Goal: Book appointment/travel/reservation

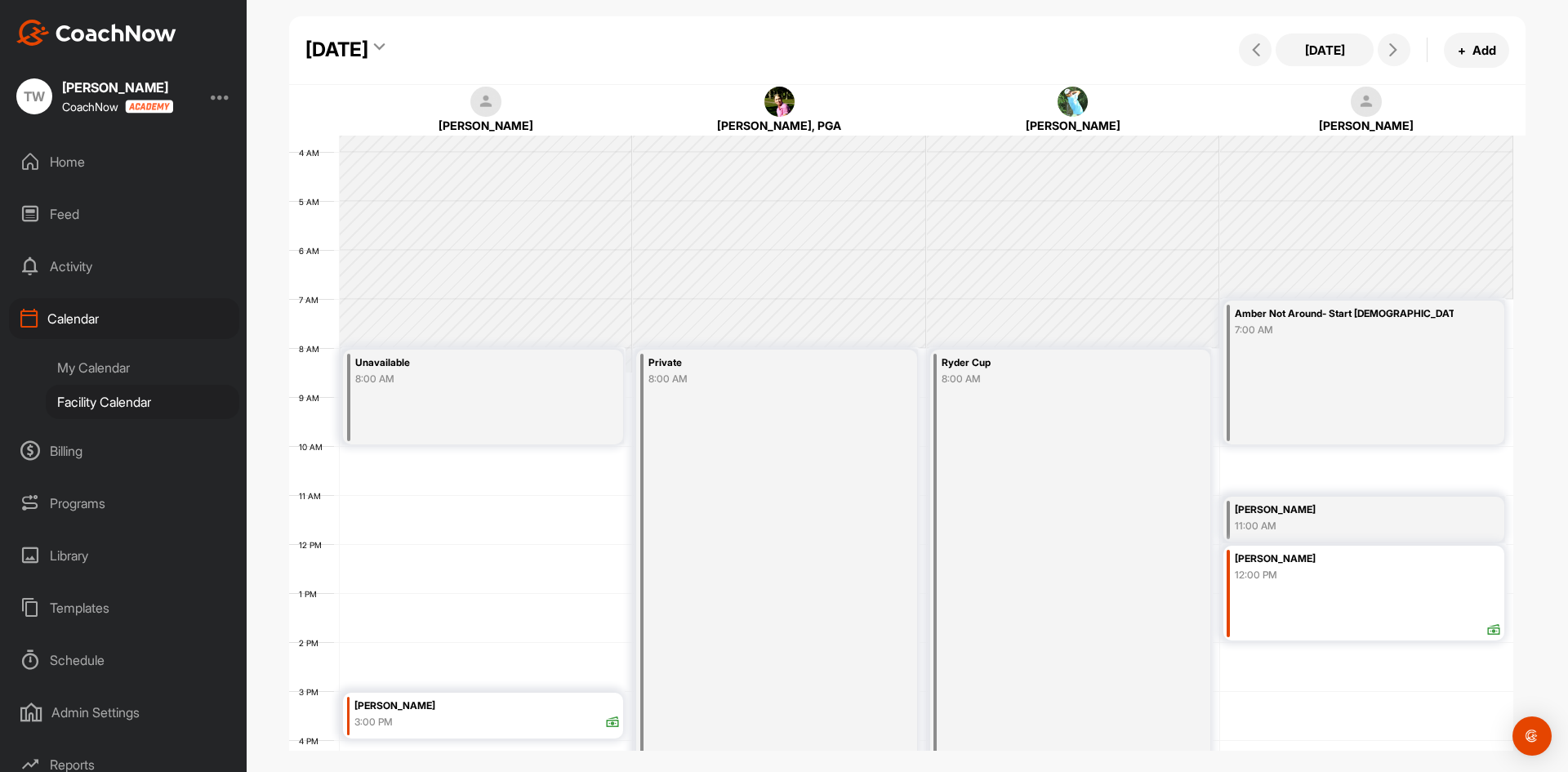
scroll to position [119, 0]
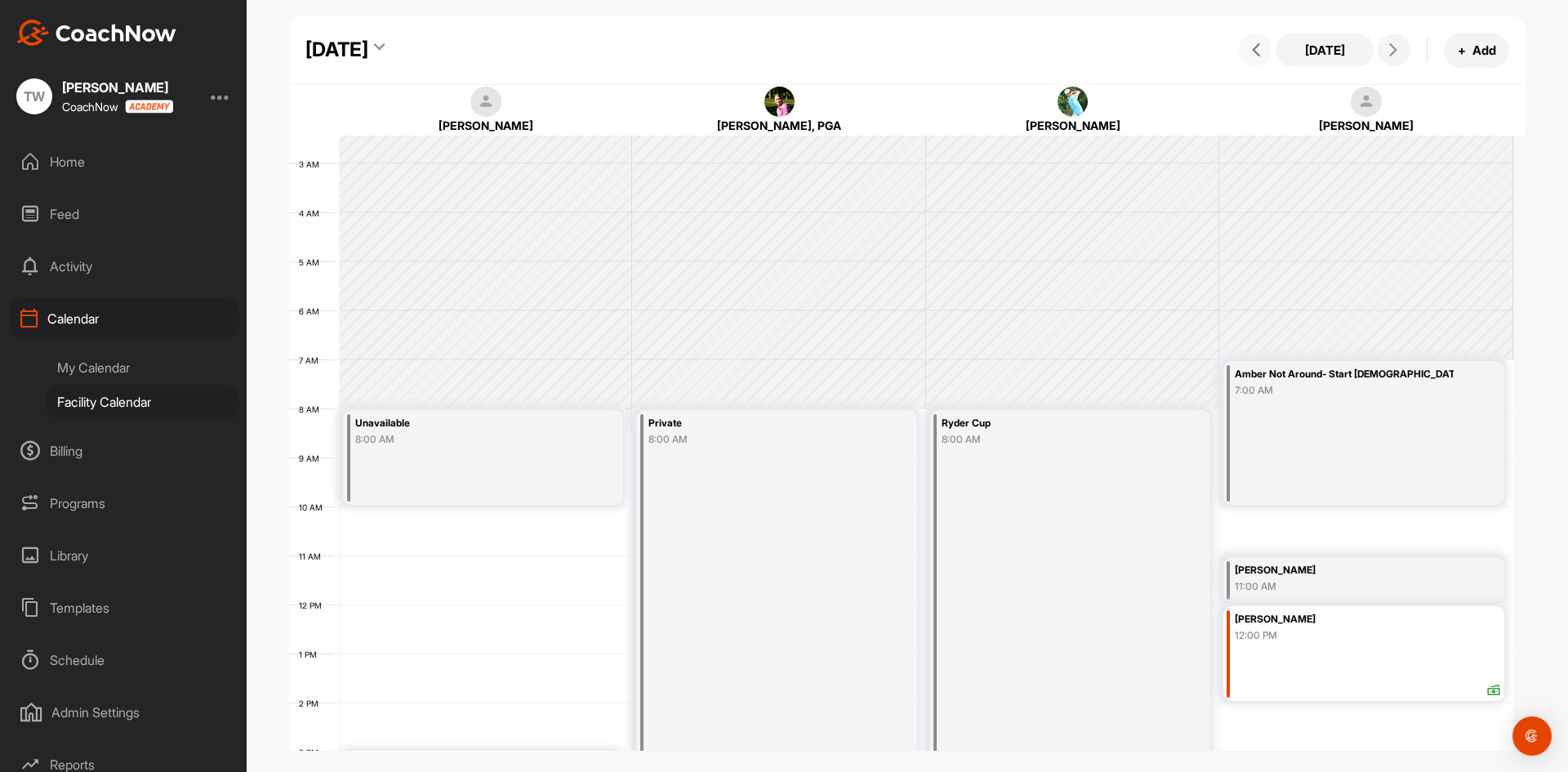
click at [1258, 52] on icon at bounding box center [1255, 49] width 13 height 13
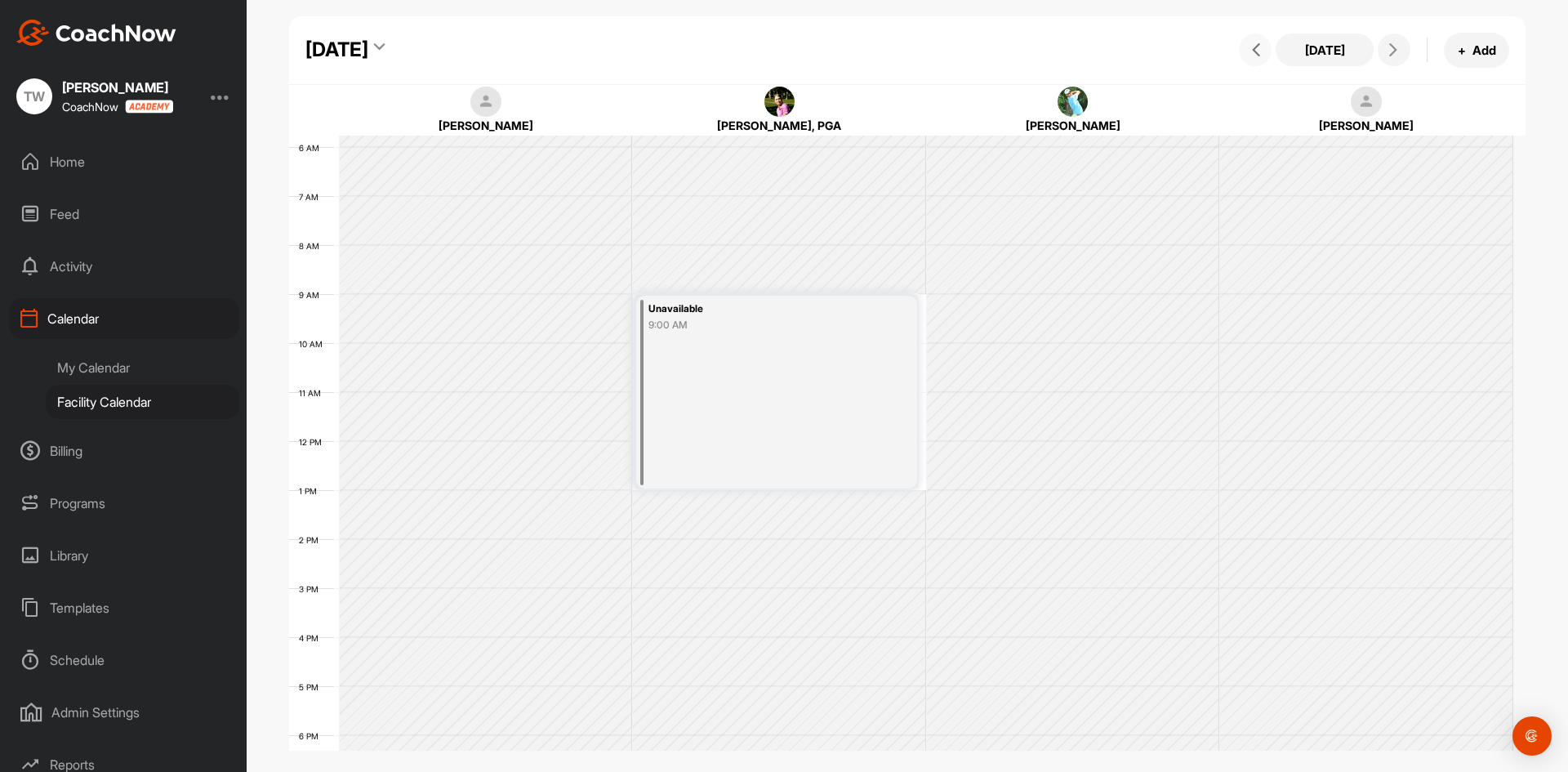
click at [1261, 57] on button at bounding box center [1254, 49] width 33 height 33
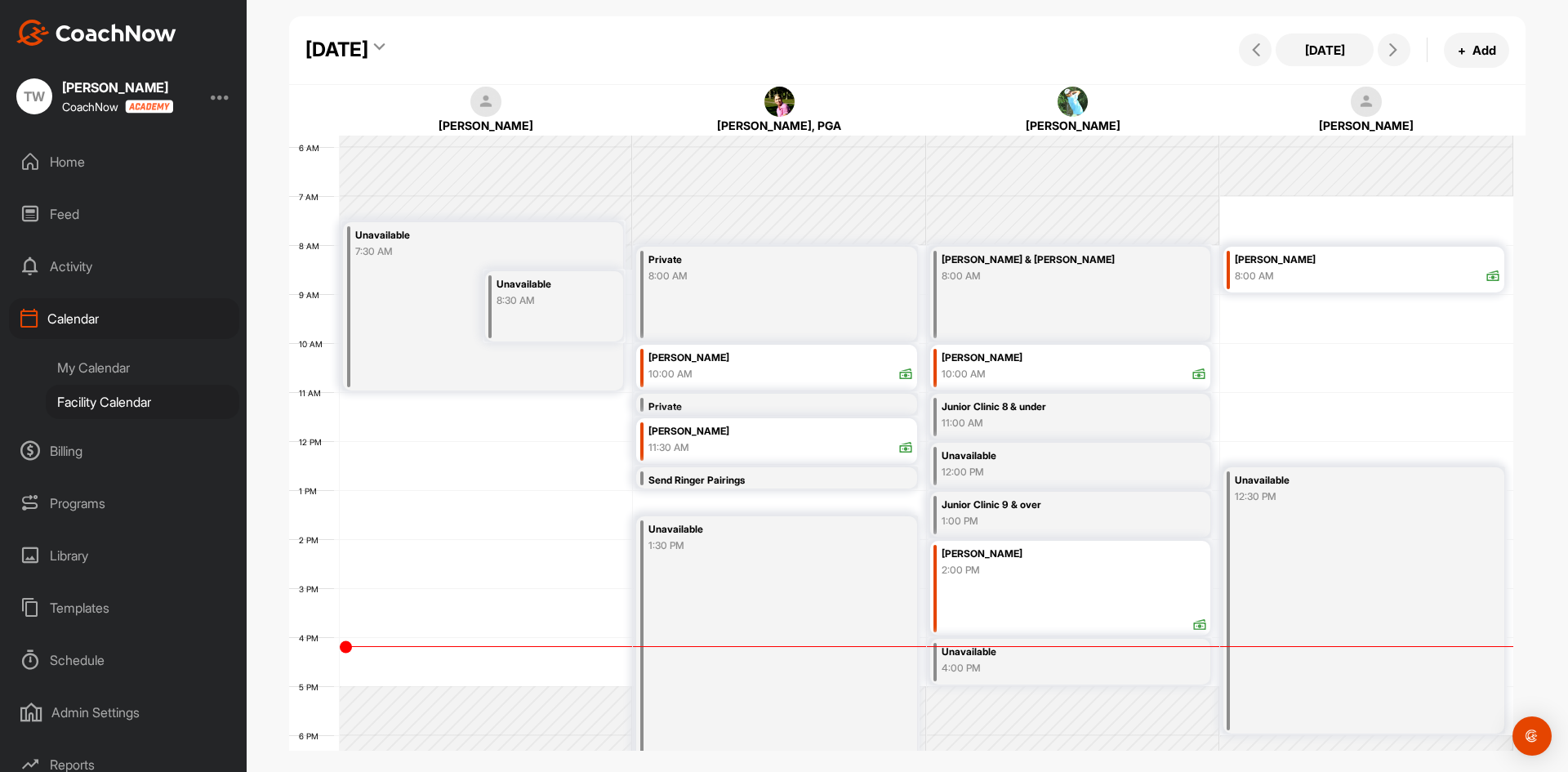
click at [384, 46] on icon at bounding box center [379, 49] width 11 height 16
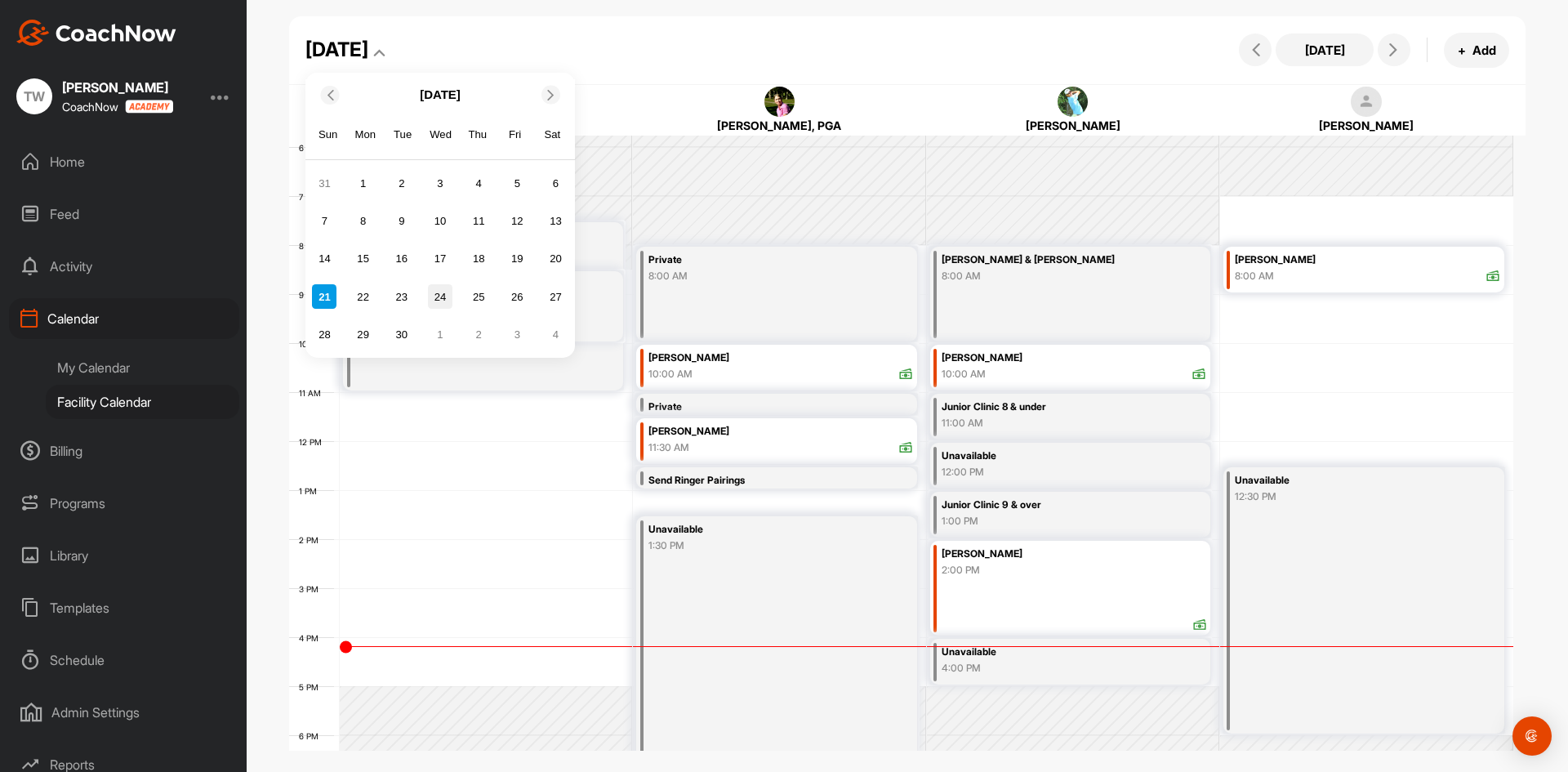
click at [437, 291] on div "24" at bounding box center [440, 297] width 25 height 25
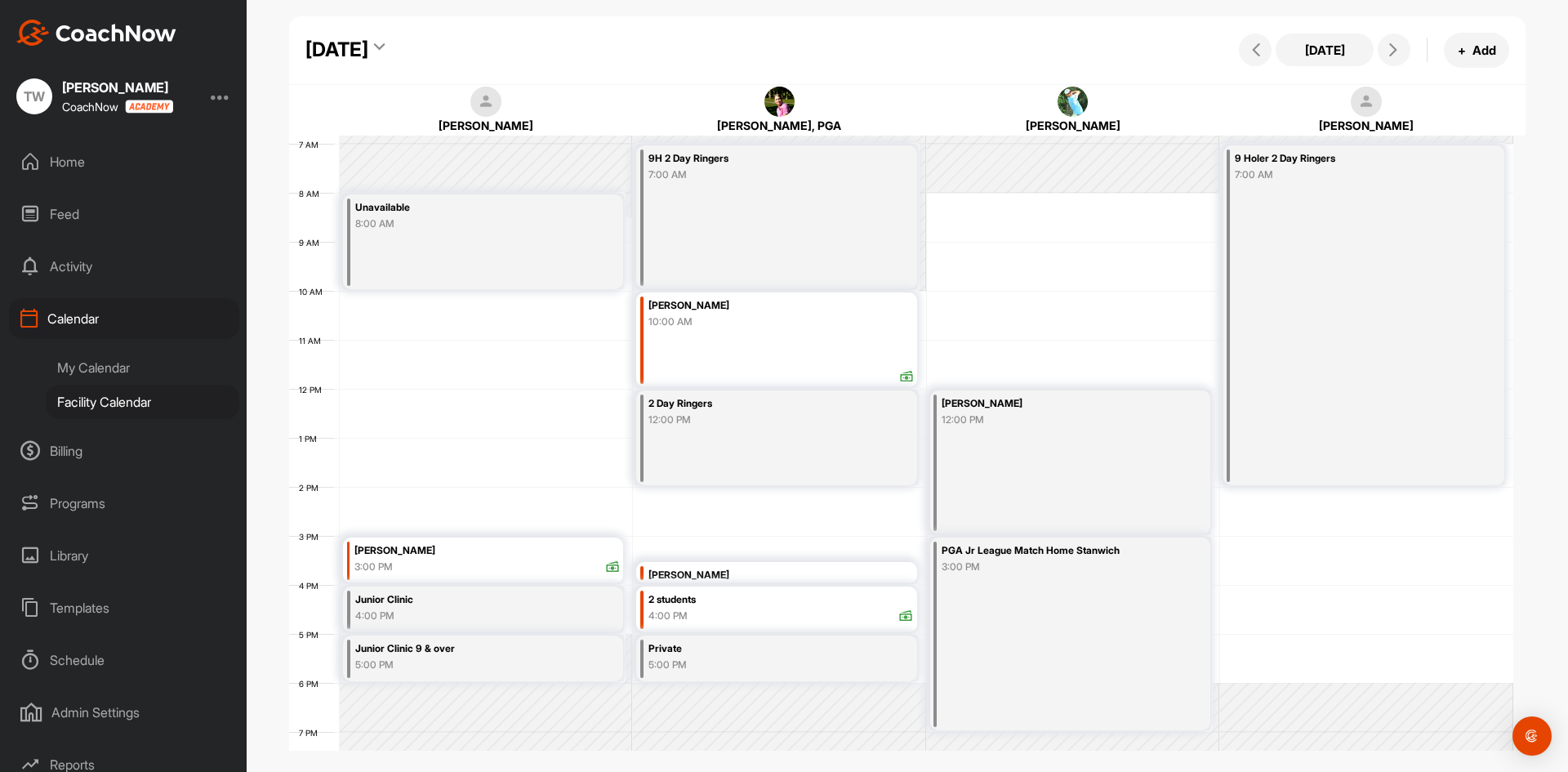
scroll to position [364, 0]
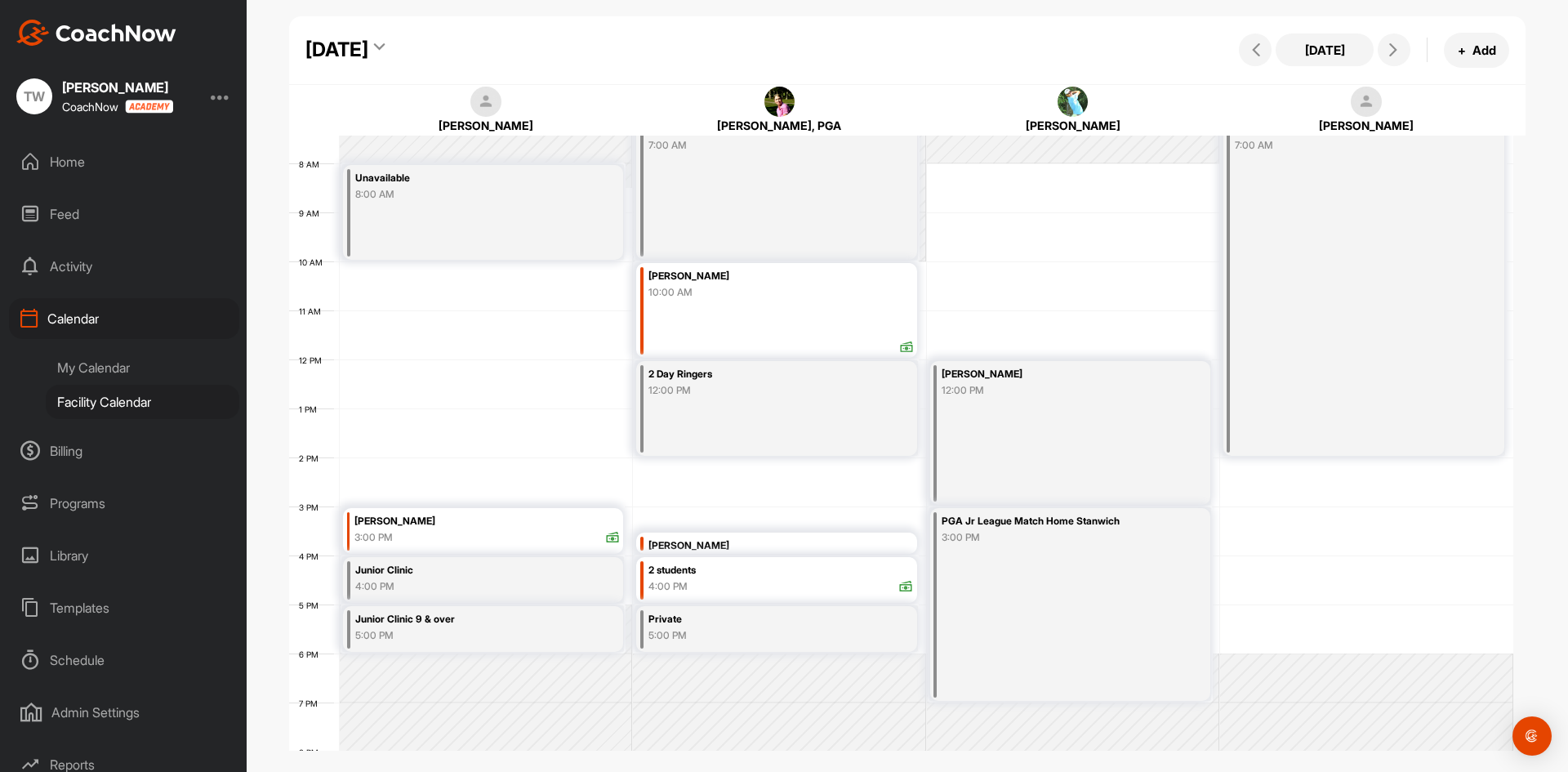
click at [762, 540] on div "[PERSON_NAME]" at bounding box center [781, 545] width 265 height 19
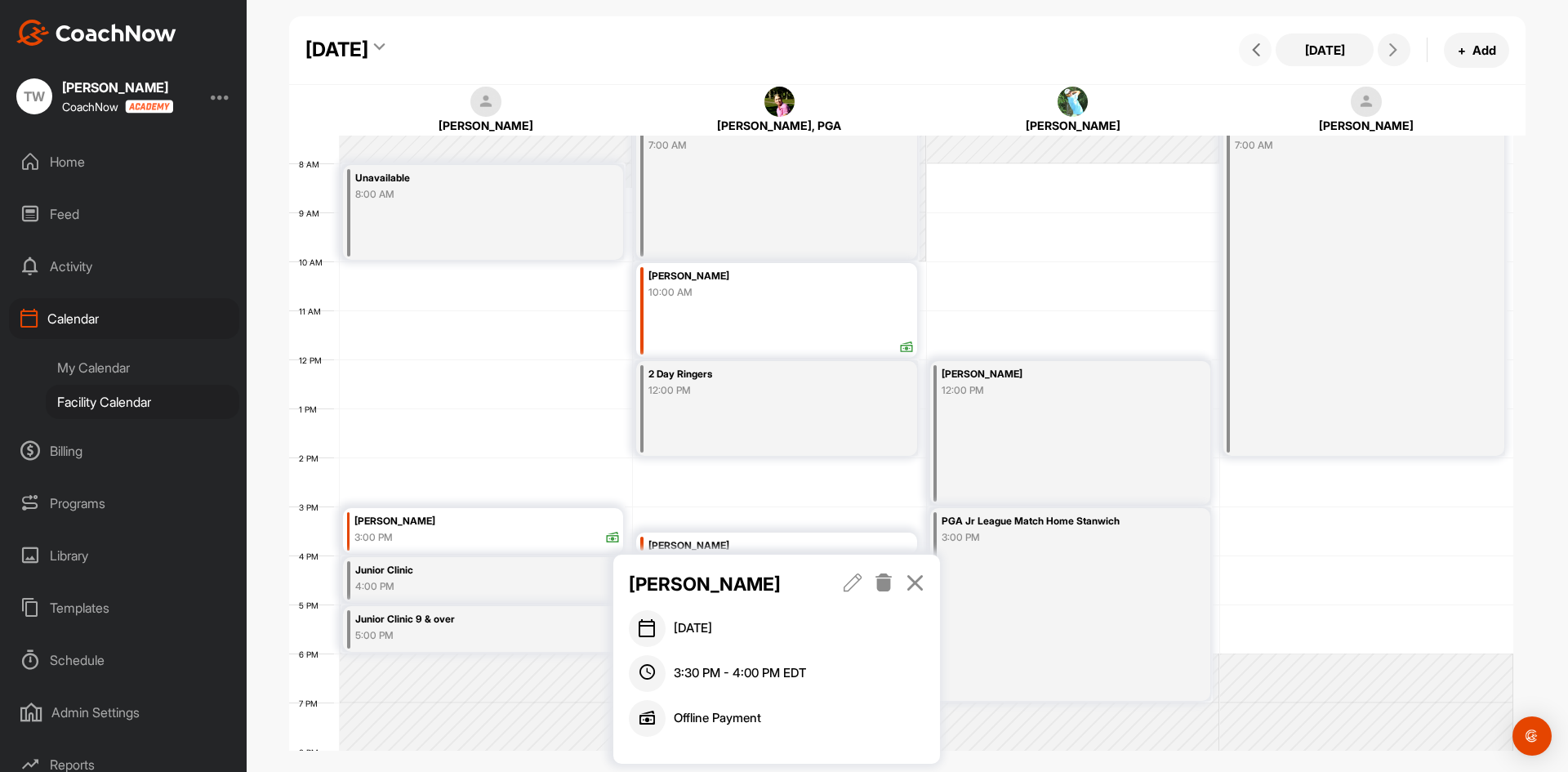
click at [1254, 49] on icon at bounding box center [1255, 49] width 13 height 13
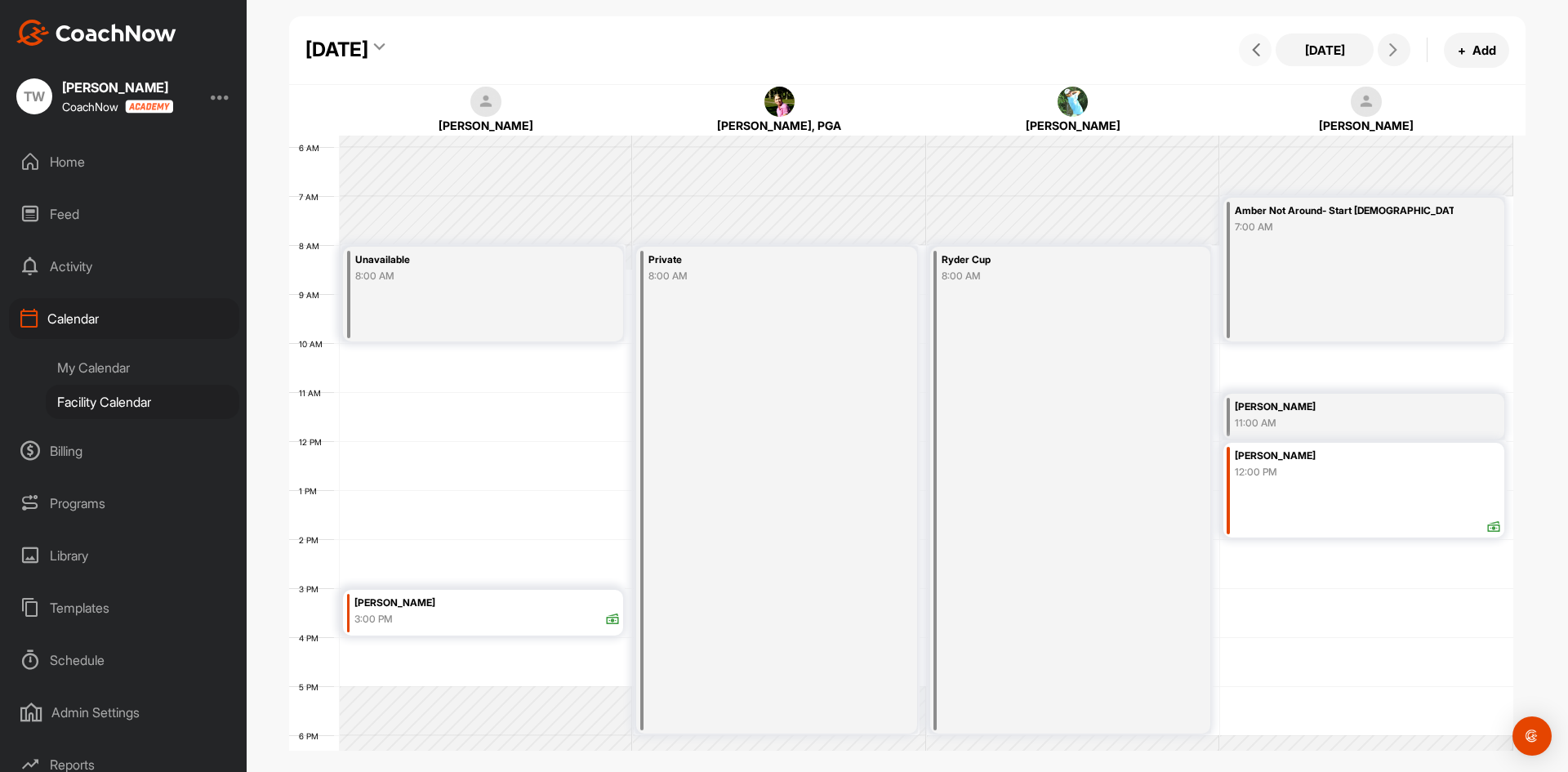
click at [1254, 49] on icon at bounding box center [1255, 49] width 13 height 13
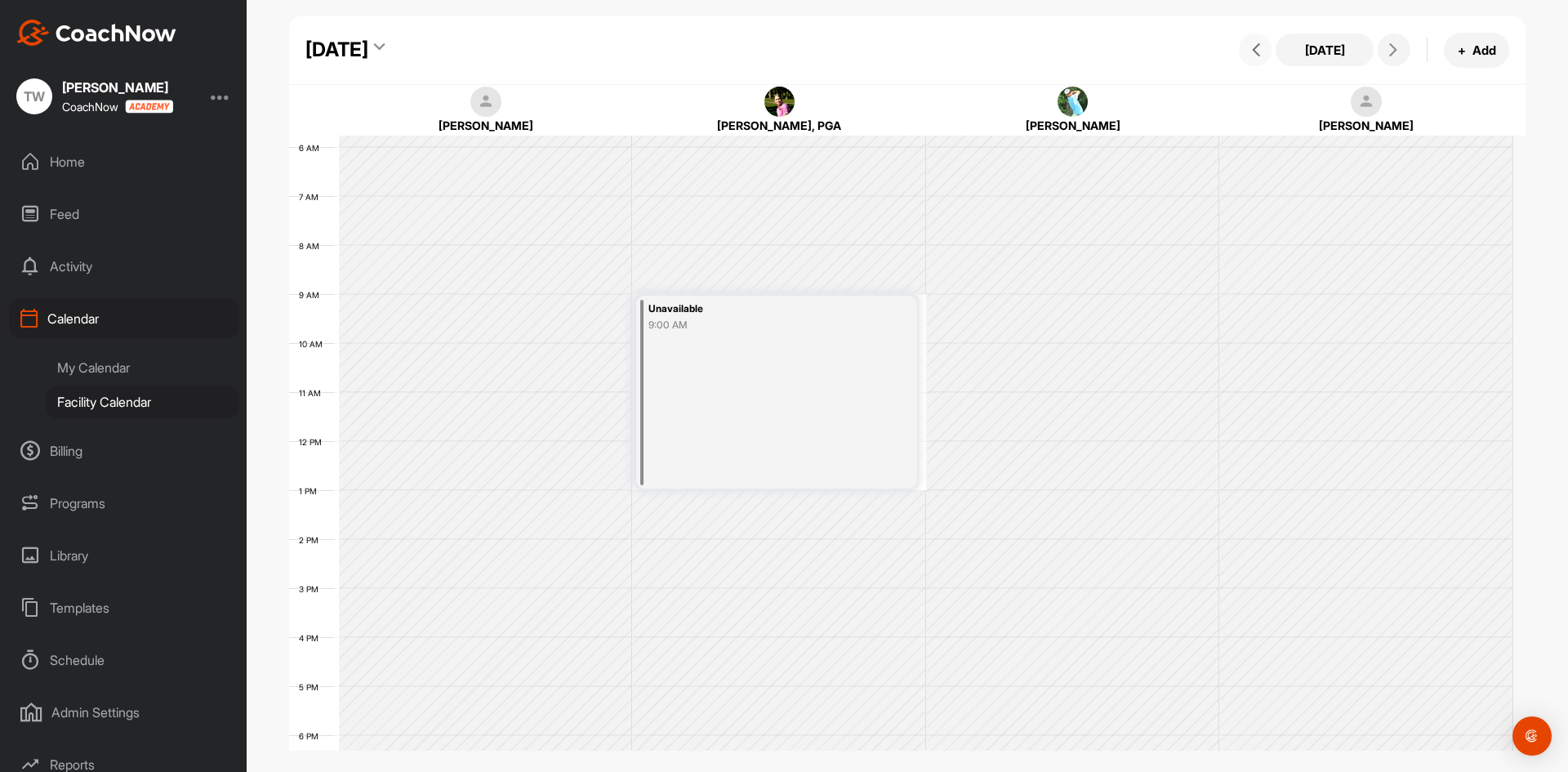
click at [1249, 57] on button at bounding box center [1254, 49] width 33 height 33
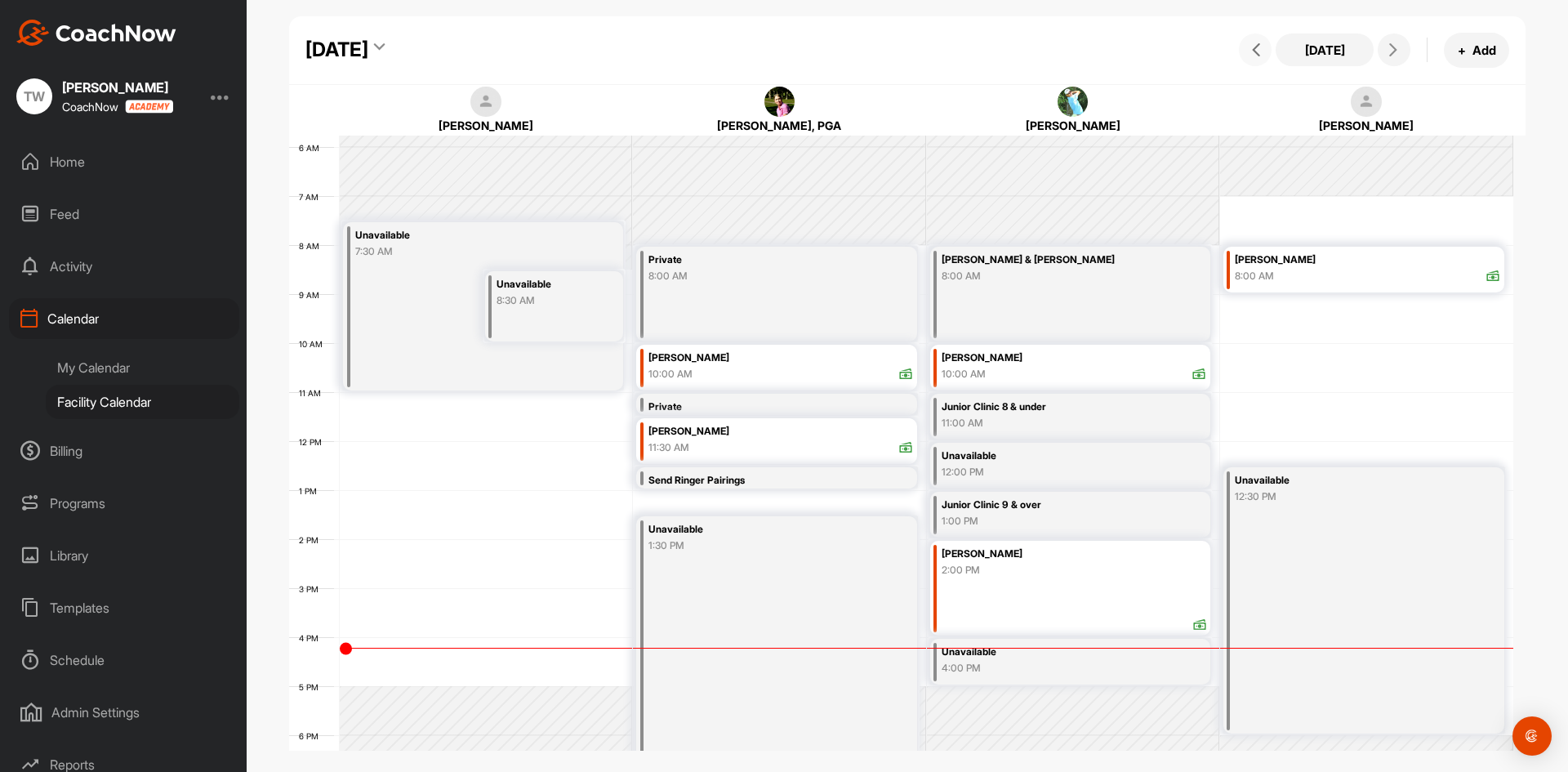
click at [1253, 49] on icon at bounding box center [1255, 49] width 13 height 13
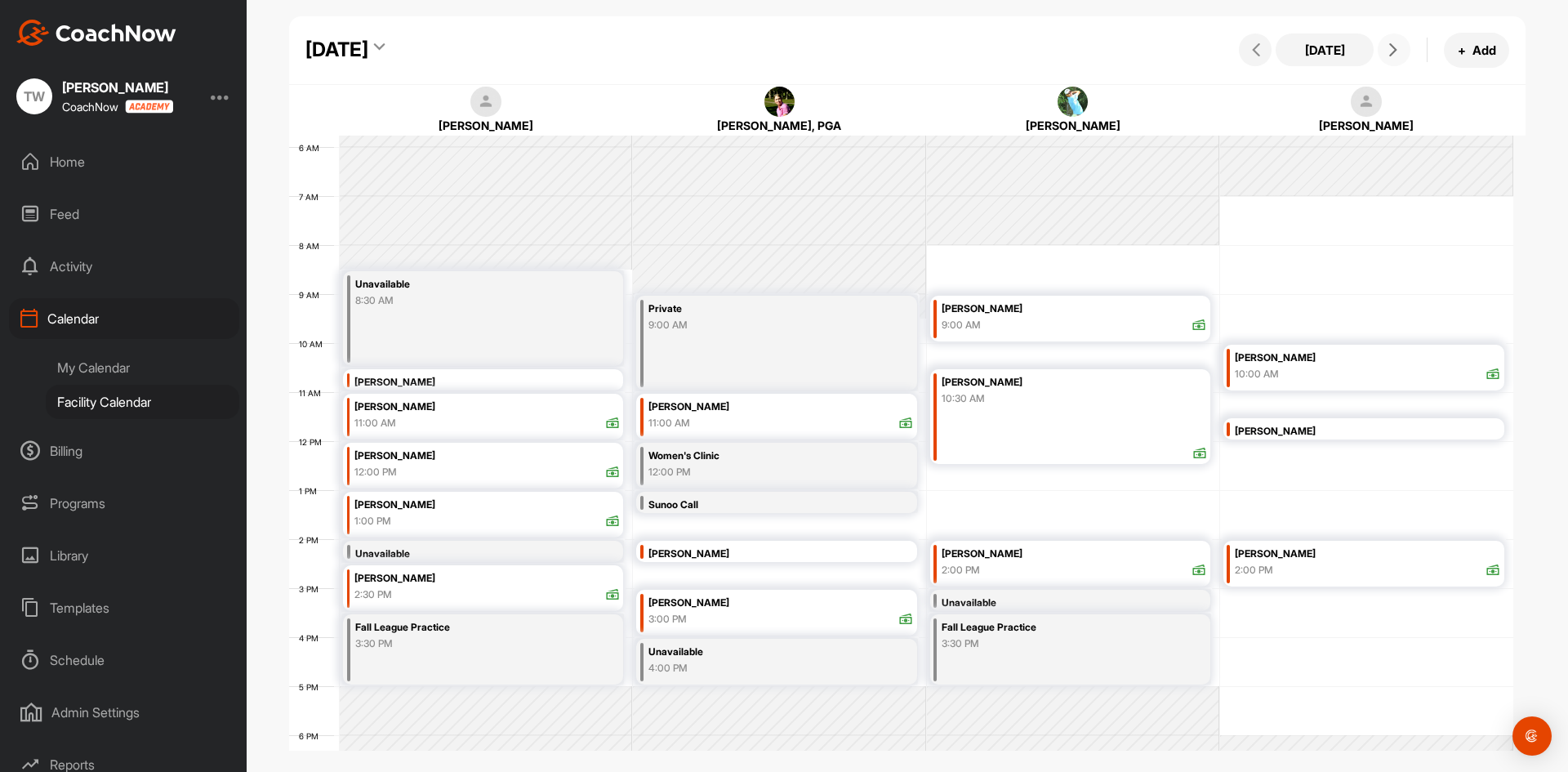
click at [1390, 53] on icon at bounding box center [1393, 49] width 13 height 13
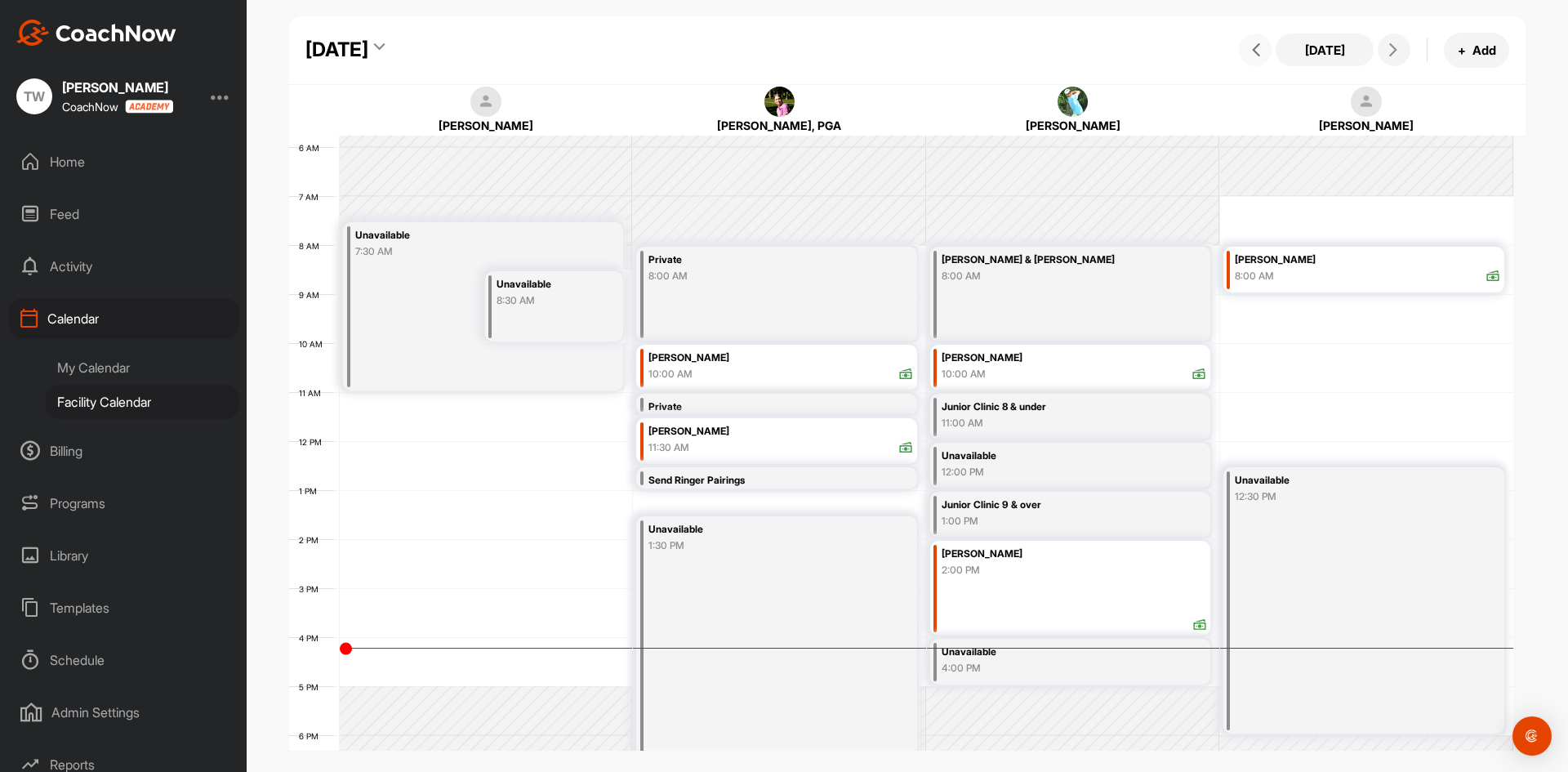
click at [1256, 50] on icon at bounding box center [1255, 49] width 13 height 13
